Goal: Information Seeking & Learning: Find specific fact

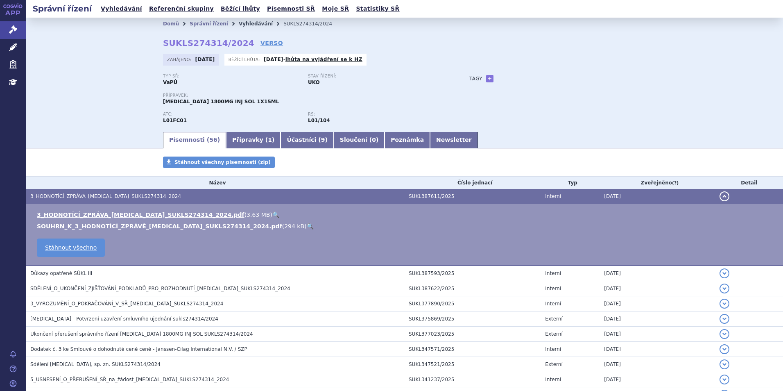
click at [239, 23] on link "Vyhledávání" at bounding box center [256, 24] width 34 height 6
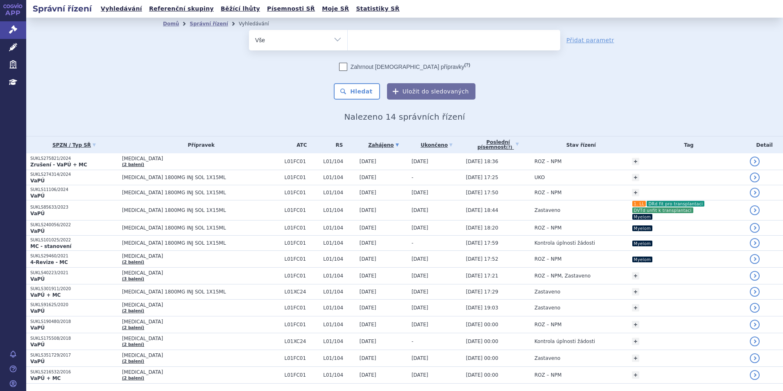
select select
type input "fa"
type input "fab"
type input "fabhal"
type input "fabhalta"
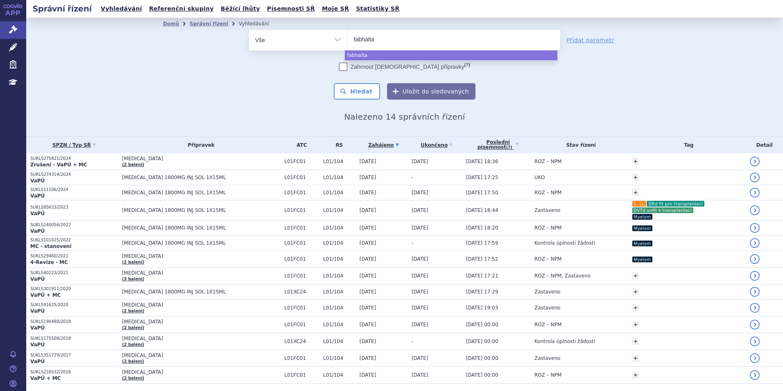
select select "fabhalta"
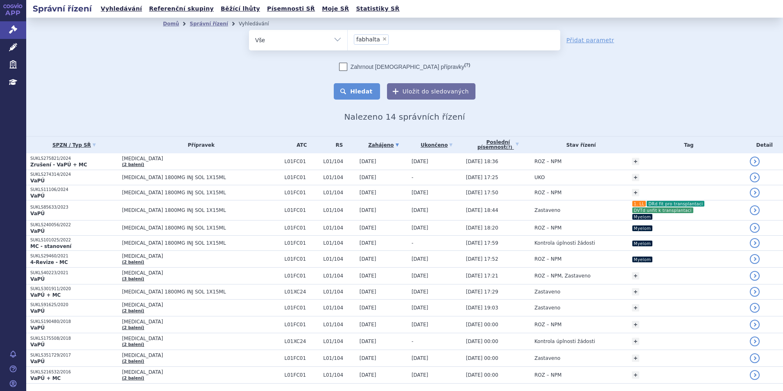
click at [355, 95] on button "Hledat" at bounding box center [357, 91] width 46 height 16
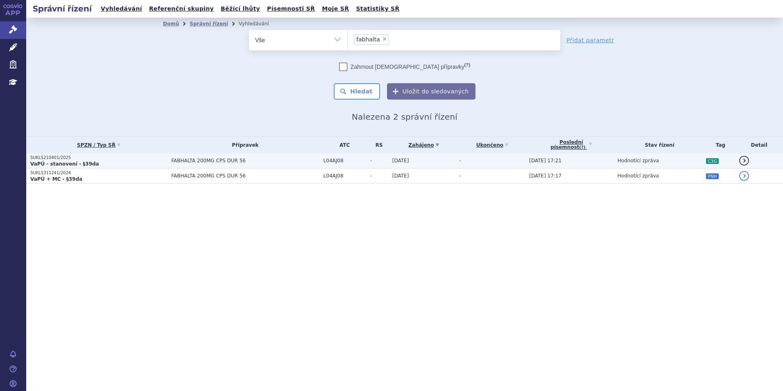
click at [136, 165] on p "VaPÚ - stanovení - §39da" at bounding box center [98, 163] width 137 height 7
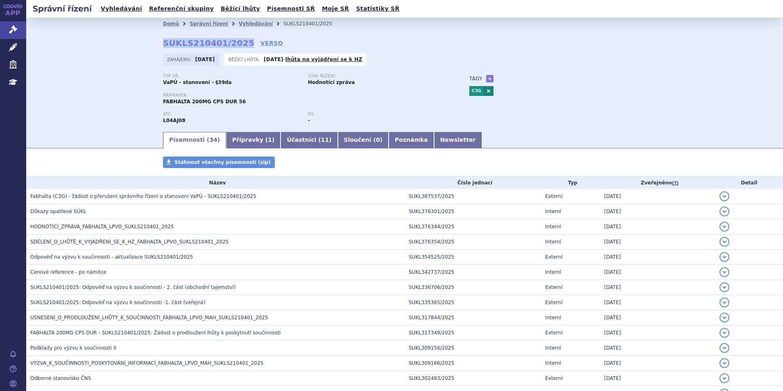
drag, startPoint x: 156, startPoint y: 44, endPoint x: 153, endPoint y: 56, distance: 12.2
click at [236, 45] on div "Domů Správní řízení Vyhledávání SUKLS210401/2025 SUKLS210401/2025 VERSO Zahájen…" at bounding box center [405, 80] width 516 height 101
copy strong "SUKLS210401/2025"
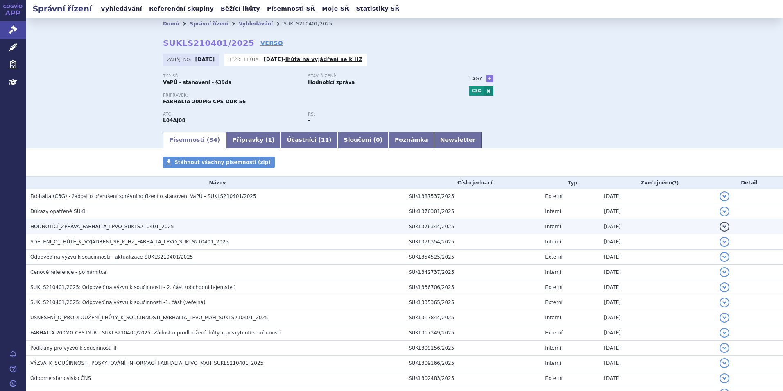
click at [97, 225] on span "HODNOTÍCÍ_ZPRÁVA_FABHALTA_LPVO_SUKLS210401_2025" at bounding box center [102, 227] width 144 height 6
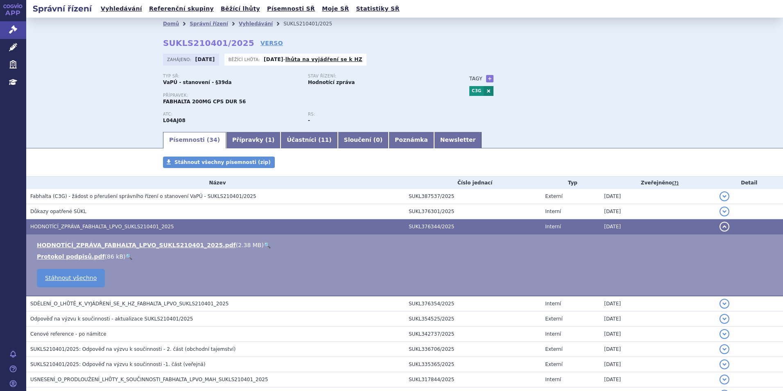
click at [264, 244] on link "🔍" at bounding box center [267, 245] width 7 height 7
click at [242, 25] on link "Vyhledávání" at bounding box center [256, 24] width 34 height 6
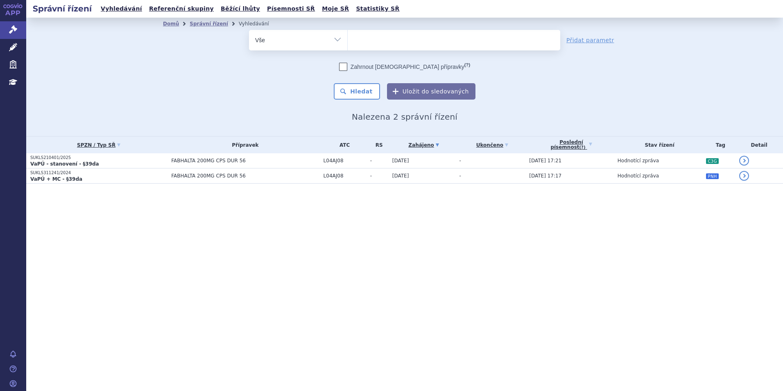
select select
click at [381, 40] on ul at bounding box center [454, 38] width 212 height 17
click at [348, 40] on select "fabhalta" at bounding box center [347, 39] width 0 height 20
type input "evr"
type input "evry"
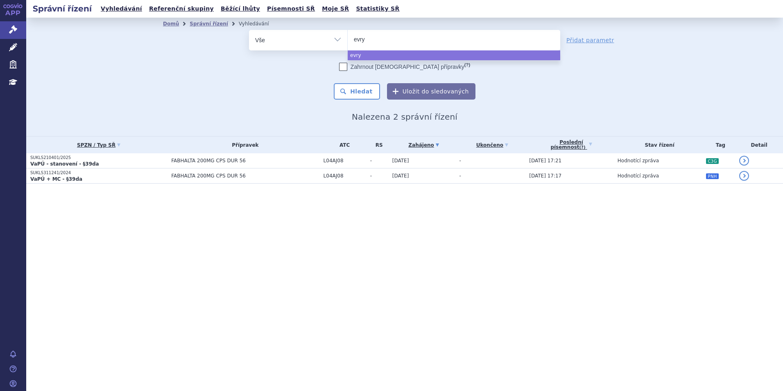
type input "evrys"
type input "evrysd"
type input "evrysdi"
select select "[MEDICAL_DATA]"
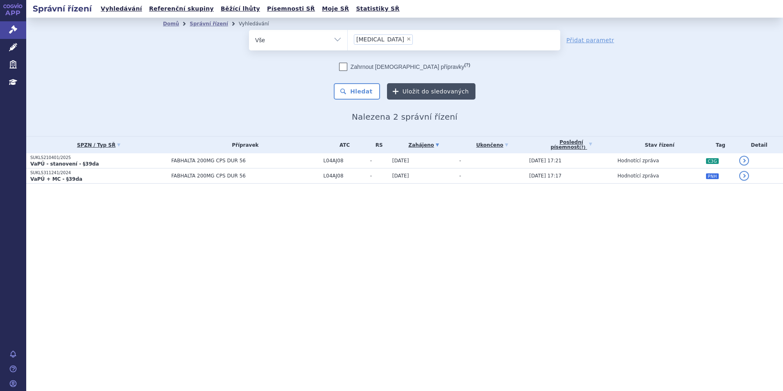
click at [400, 93] on button "Uložit do sledovaných" at bounding box center [431, 91] width 88 height 16
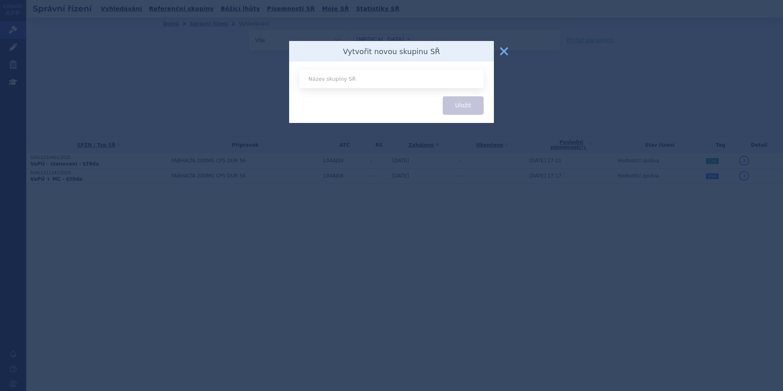
click at [511, 51] on button "zavřít" at bounding box center [504, 51] width 16 height 16
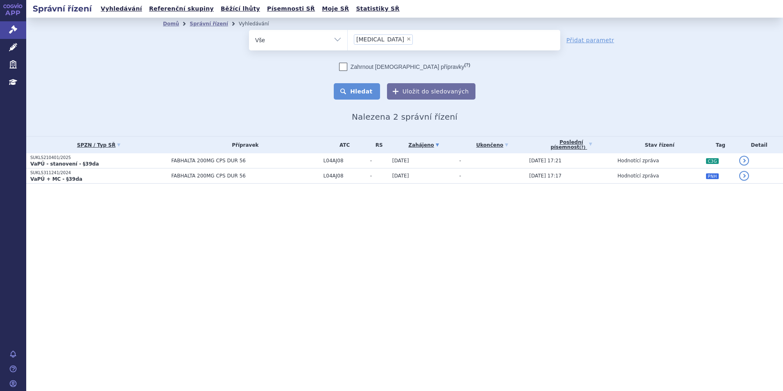
click at [346, 89] on button "Hledat" at bounding box center [357, 91] width 46 height 16
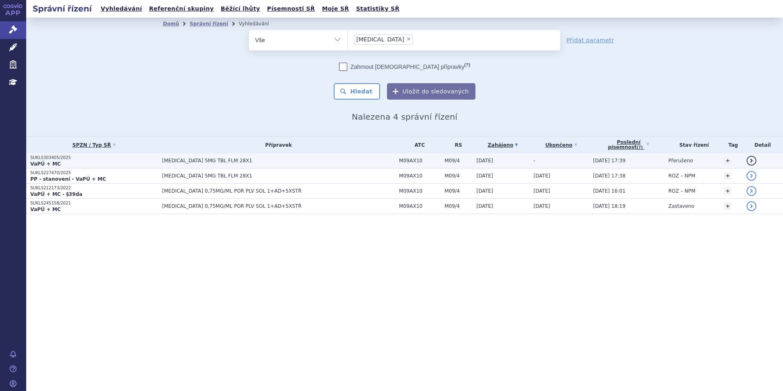
click at [169, 162] on span "[MEDICAL_DATA] 5MG TBL FLM 28X1" at bounding box center [264, 161] width 205 height 6
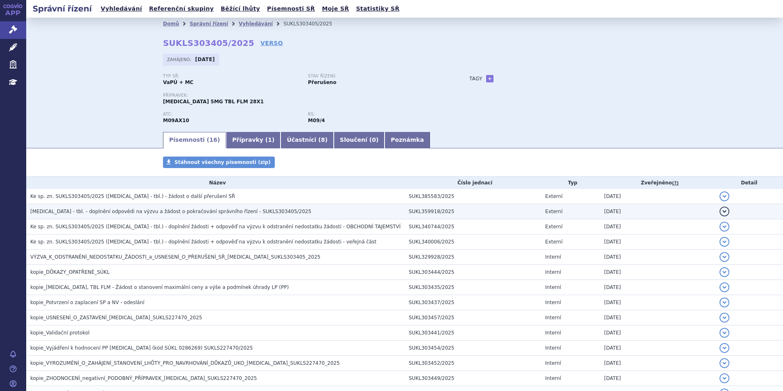
click at [183, 217] on td "EVRYSDI - tbl. - doplnění odpovědi na výzvu a žádost o pokračování správního ří…" at bounding box center [215, 211] width 378 height 15
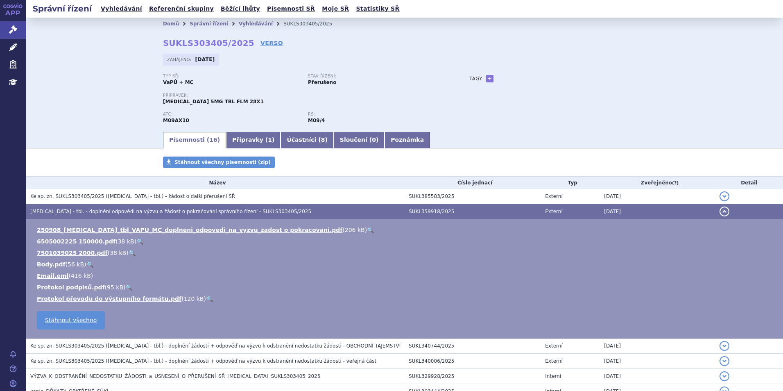
click at [294, 231] on li "250908_EVRYSDI_tbl_VAPU_MC_doplneni_odpovedi_na_vyzvu_zadost o pokracovani.pdf …" at bounding box center [406, 230] width 738 height 8
click at [367, 229] on link "🔍" at bounding box center [370, 229] width 7 height 7
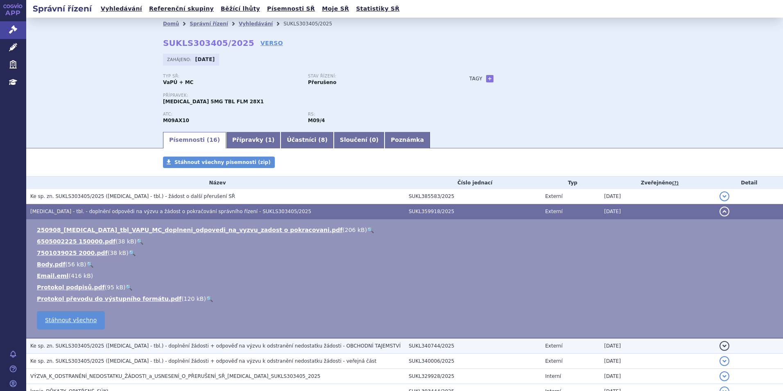
click at [183, 345] on span "Ke sp. zn. SUKLS303405/2025 (EVRYSDI - tbl.) - doplnění žádosti + odpověď na vý…" at bounding box center [215, 346] width 370 height 6
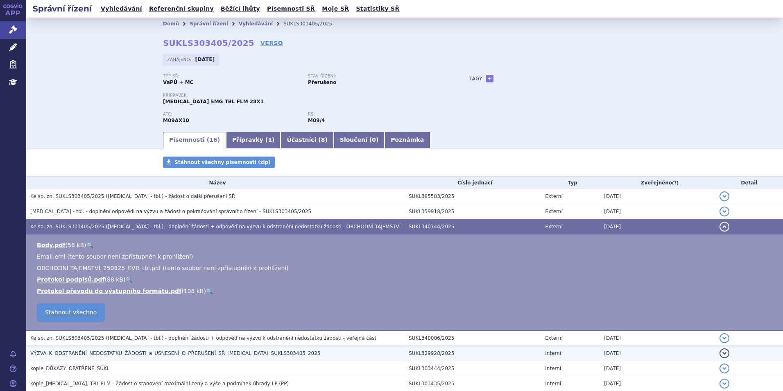
click at [156, 350] on span "VÝZVA_K_ODSTRANĚNÍ_NEDOSTATKU_ŽÁDOSTI_a_USNESENÍ_O_PŘERUŠENÍ_SŘ_EVRYSDI_SUKLS30…" at bounding box center [175, 353] width 290 height 6
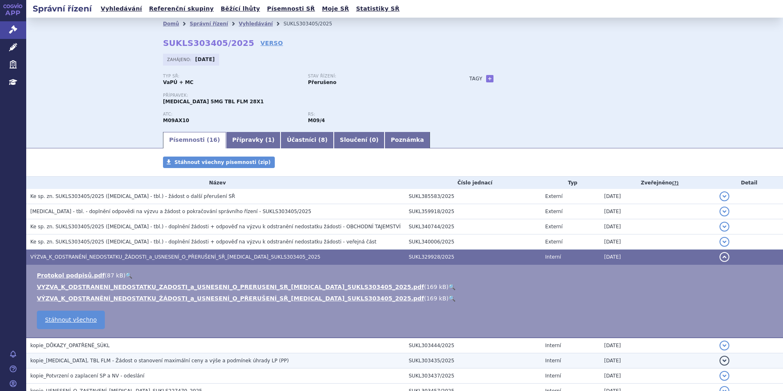
click at [221, 355] on td "kopie_EVRYSDI, TBL FLM - Žádost o stanovení maximální ceny a výše a podmínek úh…" at bounding box center [215, 360] width 378 height 15
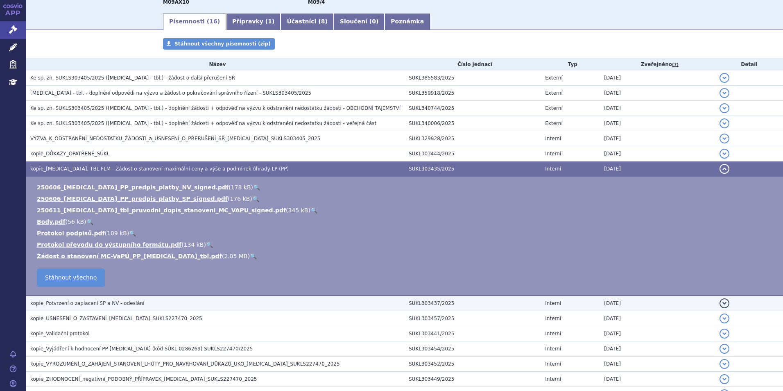
scroll to position [123, 0]
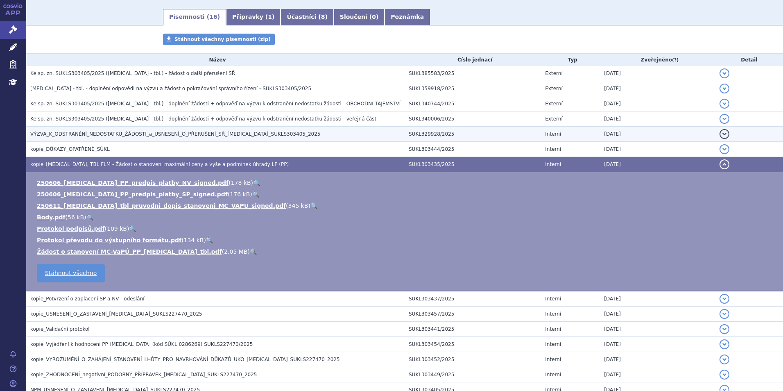
click at [215, 136] on span "VÝZVA_K_ODSTRANĚNÍ_NEDOSTATKU_ŽÁDOSTI_a_USNESENÍ_O_PŘERUŠENÍ_SŘ_EVRYSDI_SUKLS30…" at bounding box center [175, 134] width 290 height 6
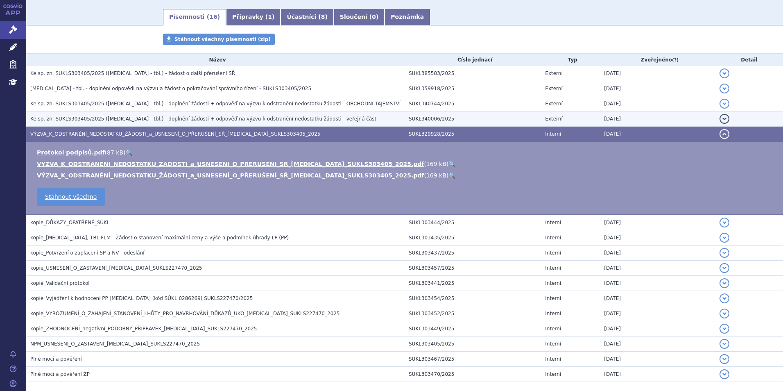
click at [212, 117] on span "Ke sp. zn. SUKLS303405/2025 (EVRYSDI - tbl.) - doplnění žádosti + odpověď na vý…" at bounding box center [203, 119] width 346 height 6
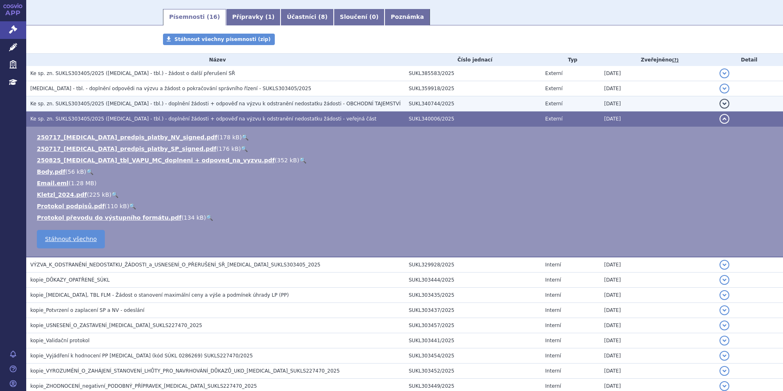
click at [206, 106] on span "Ke sp. zn. SUKLS303405/2025 (EVRYSDI - tbl.) - doplnění žádosti + odpověď na vý…" at bounding box center [215, 104] width 370 height 6
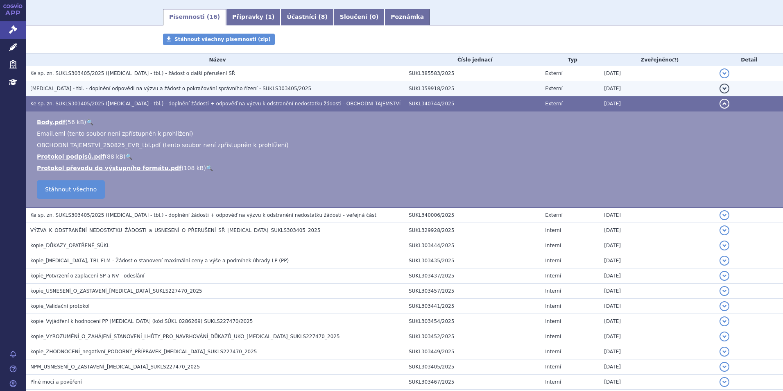
click at [206, 93] on td "EVRYSDI - tbl. - doplnění odpovědi na výzvu a žádost o pokračování správního ří…" at bounding box center [215, 88] width 378 height 15
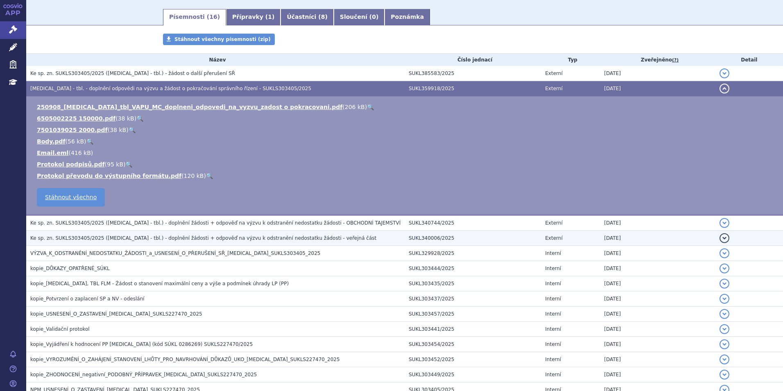
click at [202, 239] on span "Ke sp. zn. SUKLS303405/2025 (EVRYSDI - tbl.) - doplnění žádosti + odpověď na vý…" at bounding box center [203, 238] width 346 height 6
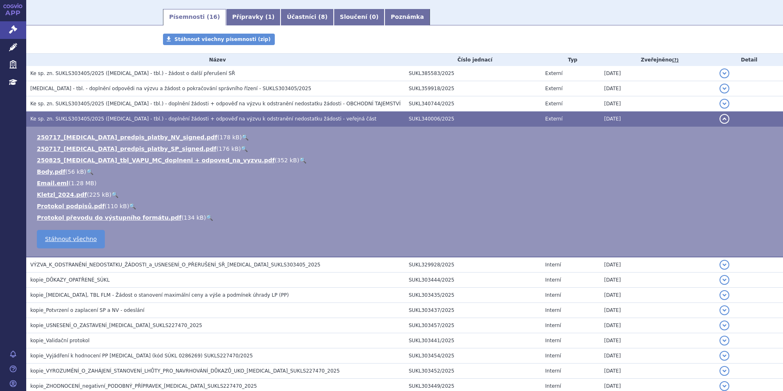
click at [299, 158] on link "🔍" at bounding box center [302, 160] width 7 height 7
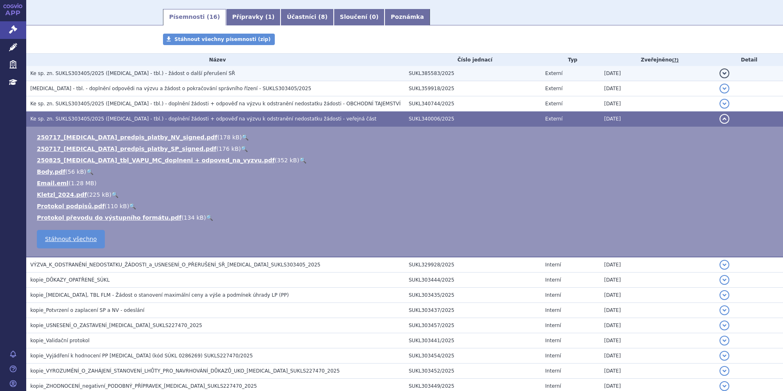
click at [117, 74] on span "Ke sp. zn. SUKLS303405/2025 ([MEDICAL_DATA] - tbl.) - žádost o další přerušení …" at bounding box center [132, 73] width 205 height 6
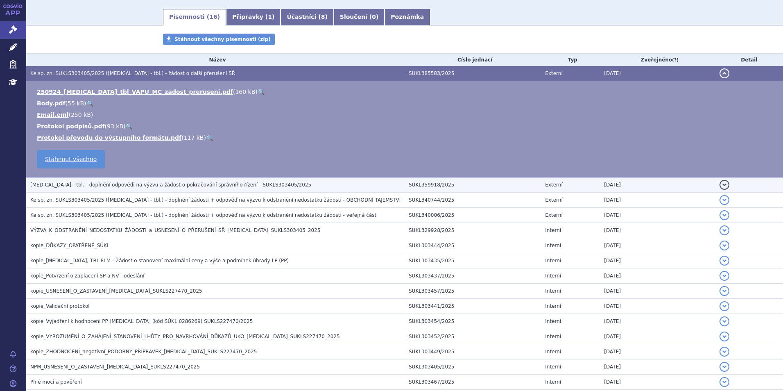
click at [118, 187] on span "[MEDICAL_DATA] - tbl. - doplnění odpovědi na výzvu a žádost o pokračování správ…" at bounding box center [170, 185] width 281 height 6
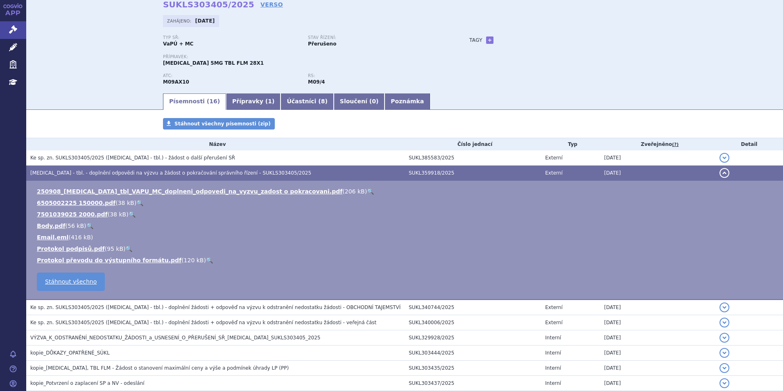
scroll to position [0, 0]
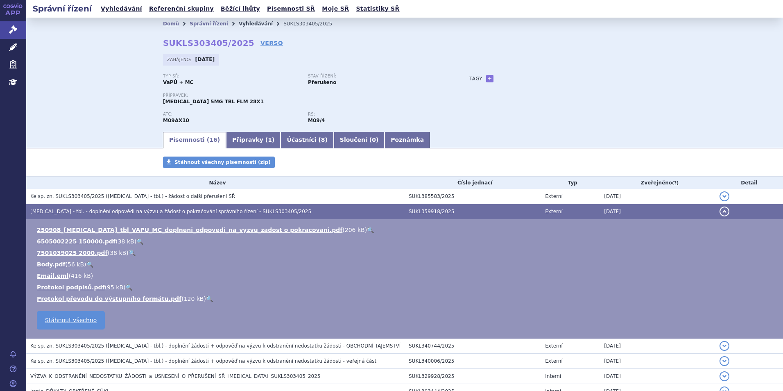
click at [239, 23] on link "Vyhledávání" at bounding box center [256, 24] width 34 height 6
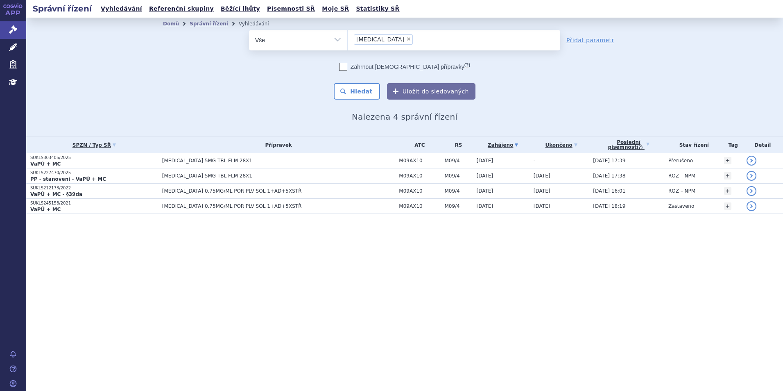
click at [406, 38] on span "×" at bounding box center [408, 38] width 5 height 5
click at [348, 38] on select "[MEDICAL_DATA]" at bounding box center [347, 39] width 0 height 20
click at [377, 38] on ul at bounding box center [454, 38] width 212 height 17
click at [348, 38] on select "[MEDICAL_DATA]" at bounding box center [347, 39] width 0 height 20
click at [377, 38] on ul at bounding box center [454, 38] width 212 height 17
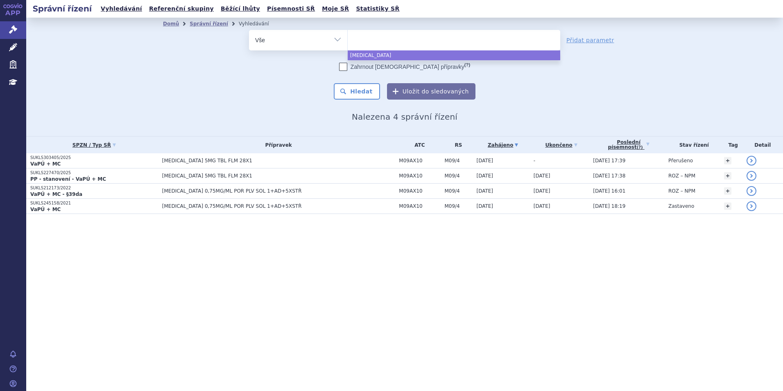
click at [348, 38] on select "evrysdi" at bounding box center [347, 39] width 0 height 20
select select "evrysdi"
type input "zo"
type input "zol"
type input "zolg"
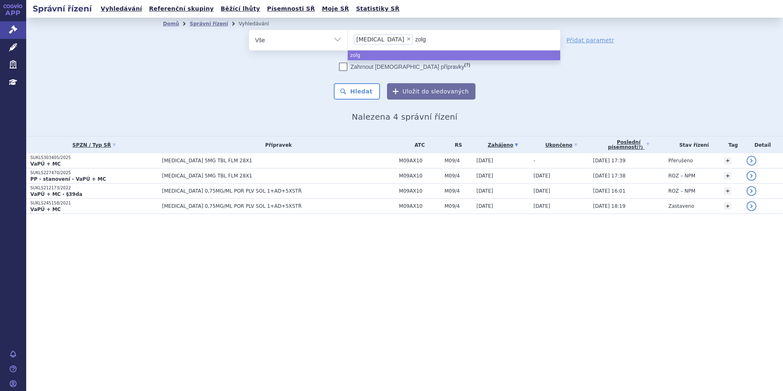
type input "zolge"
type input "zolgen"
type input "zolgens"
type input "zolgensm"
type input "zolgensma"
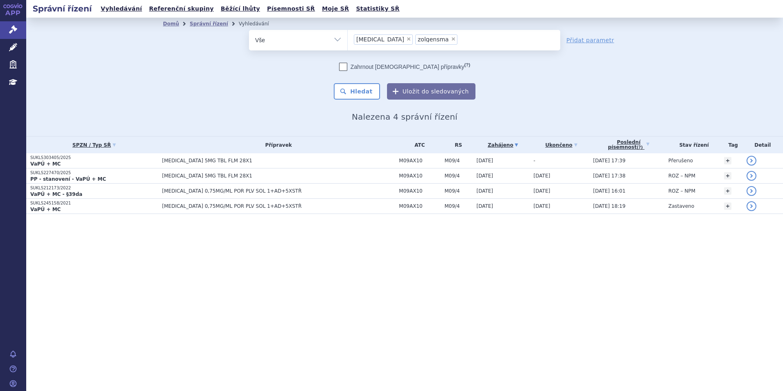
click at [406, 38] on span "×" at bounding box center [408, 38] width 5 height 5
click at [348, 38] on select "evrysdi zolgensma" at bounding box center [347, 39] width 0 height 20
select select "zolgensma"
click at [356, 86] on button "Hledat" at bounding box center [357, 91] width 46 height 16
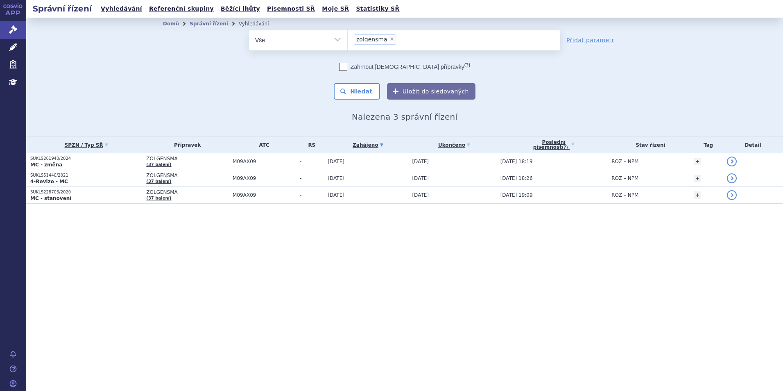
click at [398, 38] on input "zolgensma × zolgensma" at bounding box center [400, 39] width 5 height 10
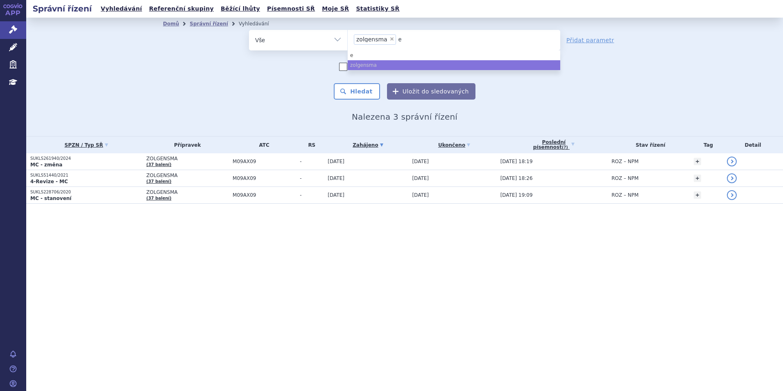
type input "ev"
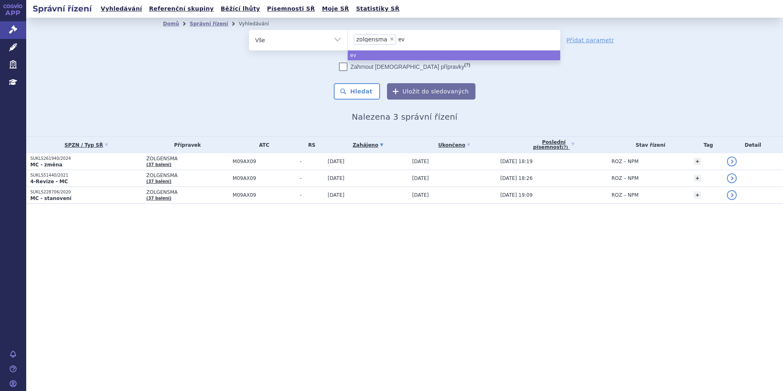
type input "evr"
type input "evrs"
type input "evr"
type input "evry"
type input "evrys"
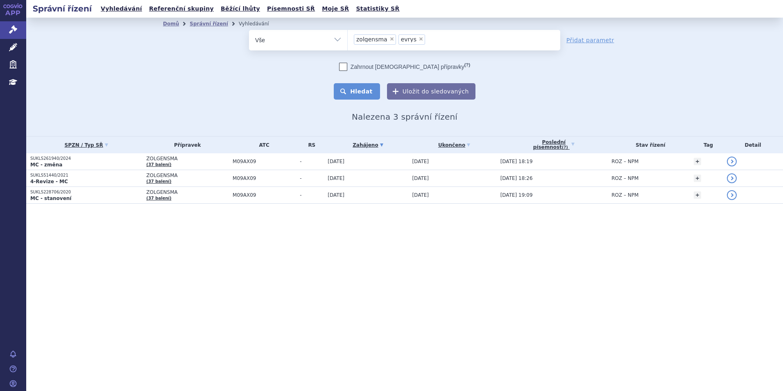
click at [368, 96] on button "Hledat" at bounding box center [357, 91] width 46 height 16
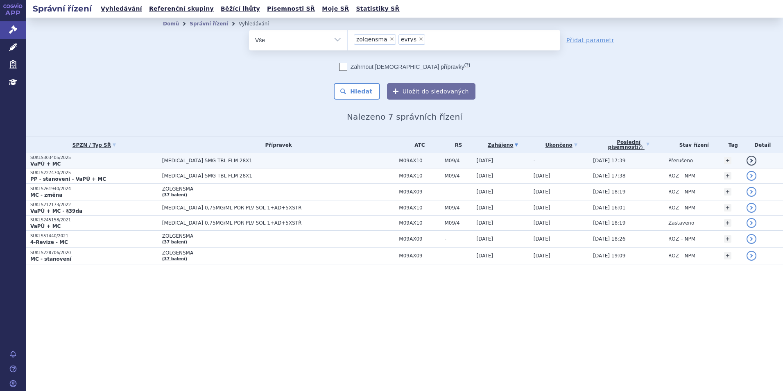
click at [138, 160] on p "SUKLS303405/2025" at bounding box center [94, 158] width 128 height 6
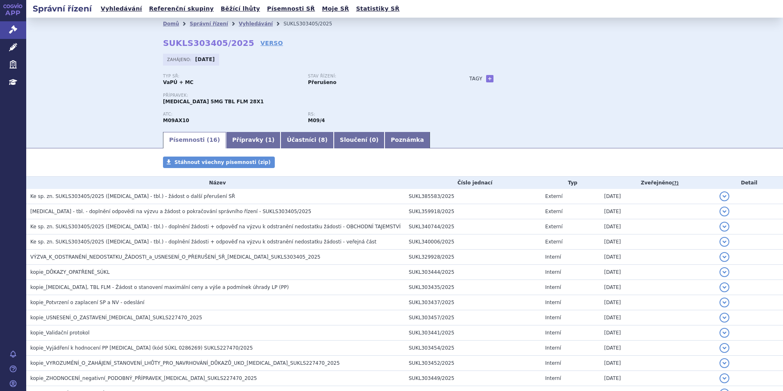
click at [81, 93] on div "Domů Správní řízení Vyhledávání SUKLS303405/2025 SUKLS303405/2025 VERSO Zahájen…" at bounding box center [404, 74] width 757 height 113
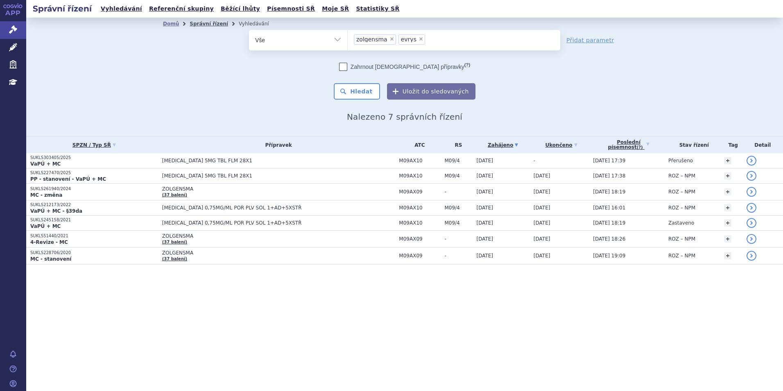
click at [211, 21] on link "Správní řízení" at bounding box center [209, 24] width 38 height 6
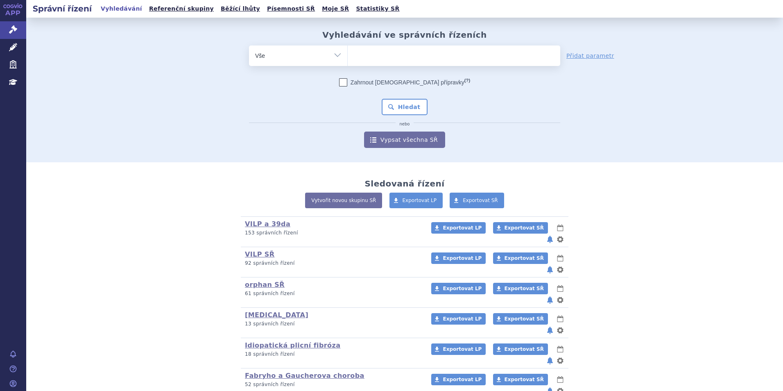
click at [378, 49] on ul at bounding box center [454, 53] width 212 height 17
click at [348, 49] on select at bounding box center [347, 55] width 0 height 20
click at [368, 61] on ul at bounding box center [454, 53] width 212 height 17
click at [348, 61] on select at bounding box center [347, 55] width 0 height 20
type input "ry"
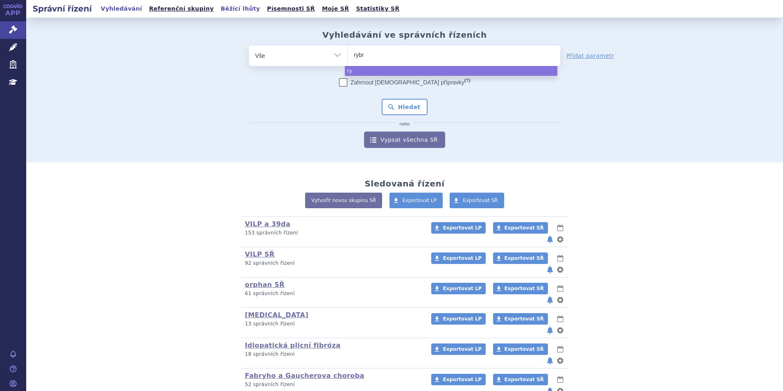
type input "rybre"
type input "rybrev"
type input "rybrevan"
type input "[MEDICAL_DATA]"
select select "rybrevant"
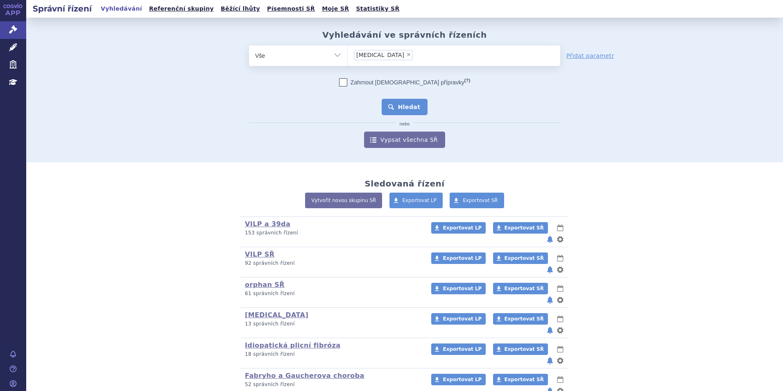
click at [417, 108] on button "Hledat" at bounding box center [405, 107] width 46 height 16
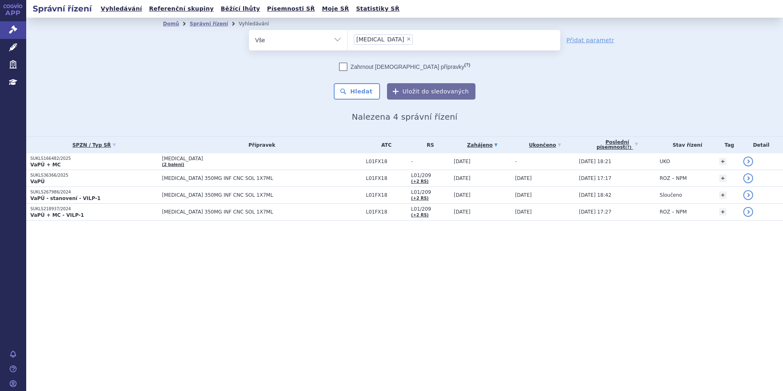
click at [201, 163] on td "[MEDICAL_DATA] (2 balení)" at bounding box center [260, 161] width 204 height 17
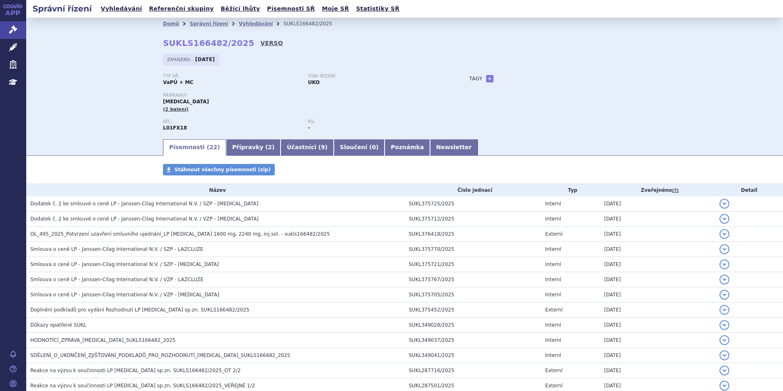
click at [260, 47] on link "VERSO" at bounding box center [271, 43] width 23 height 8
drag, startPoint x: 154, startPoint y: 46, endPoint x: 235, endPoint y: 41, distance: 80.8
click at [235, 41] on div "Domů Správní řízení Vyhledávání SUKLS166482/2025 SUKLS166482/2025 VERSO [GEOGRA…" at bounding box center [405, 84] width 516 height 108
copy strong "SUKLS166482/2025"
